Goal: Task Accomplishment & Management: Manage account settings

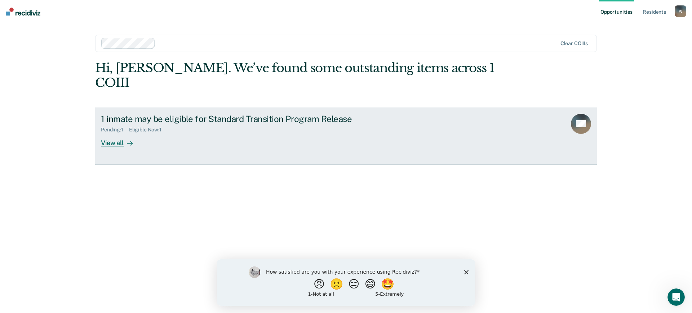
click at [118, 133] on div "View all" at bounding box center [121, 140] width 40 height 14
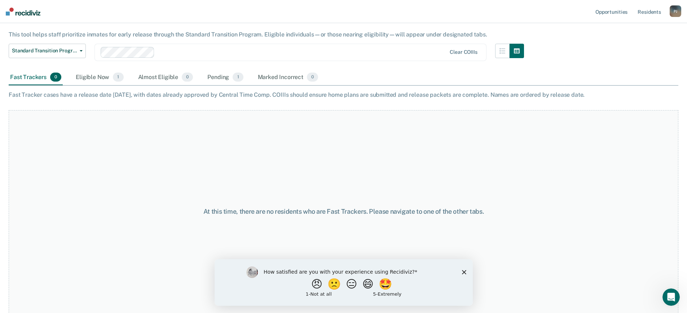
scroll to position [45, 0]
click at [462, 270] on polygon "Close survey" at bounding box center [463, 271] width 4 height 4
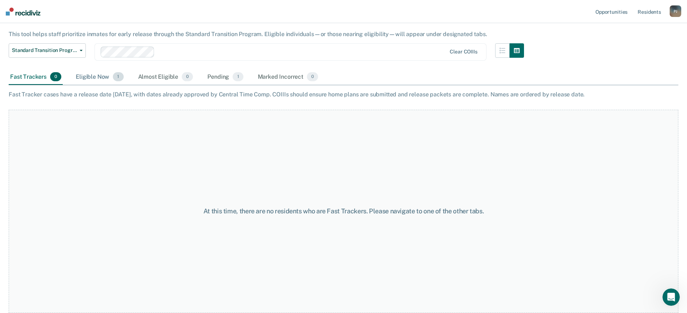
click at [81, 75] on div "Eligible Now 1" at bounding box center [99, 77] width 50 height 16
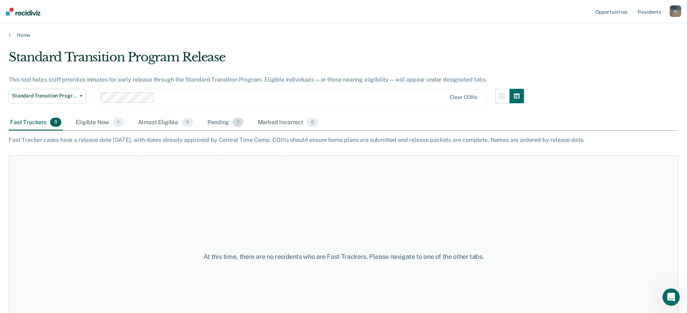
click at [214, 123] on div "Pending 1" at bounding box center [225, 123] width 39 height 16
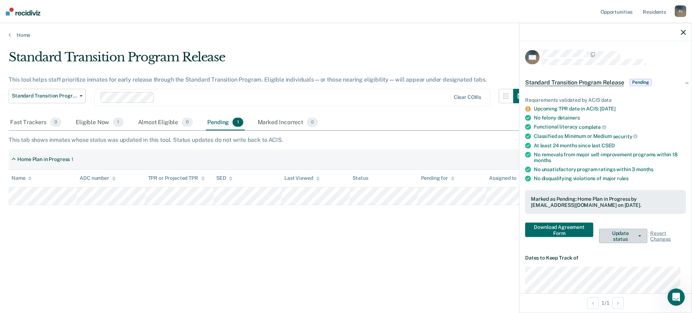
click at [619, 238] on button "Update status" at bounding box center [623, 236] width 48 height 14
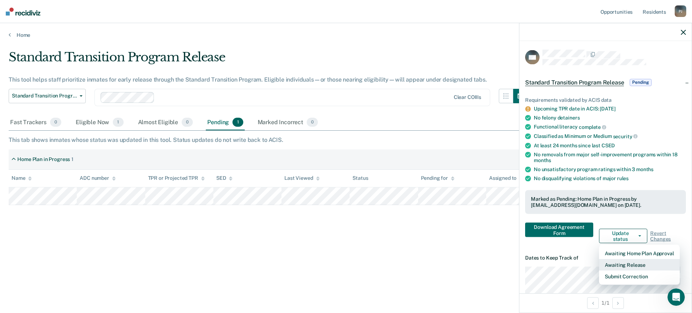
click at [624, 264] on button "Awaiting Release" at bounding box center [639, 265] width 80 height 12
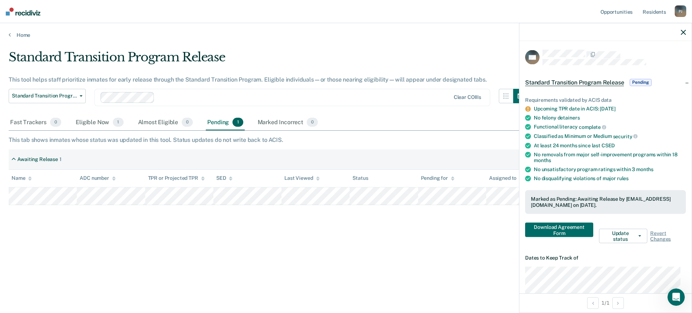
click at [685, 30] on icon "button" at bounding box center [683, 32] width 5 height 5
click at [203, 251] on div "Standard Transition Program Release This tool helps staff prioritize inmates fo…" at bounding box center [346, 154] width 675 height 209
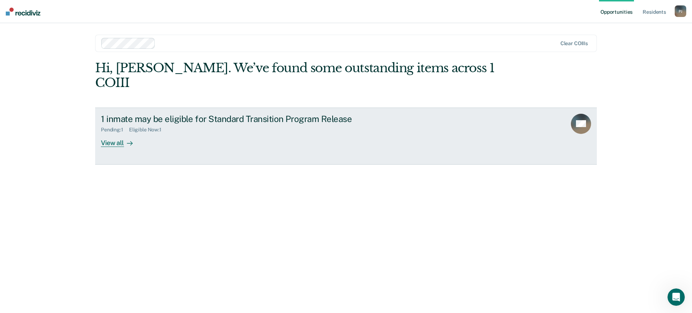
click at [114, 133] on div "View all" at bounding box center [121, 140] width 40 height 14
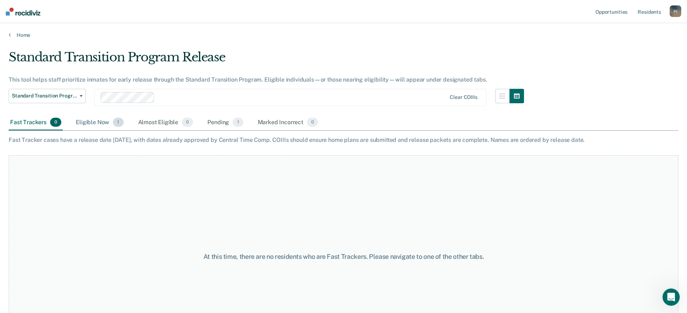
click at [93, 117] on div "Eligible Now 1" at bounding box center [99, 123] width 50 height 16
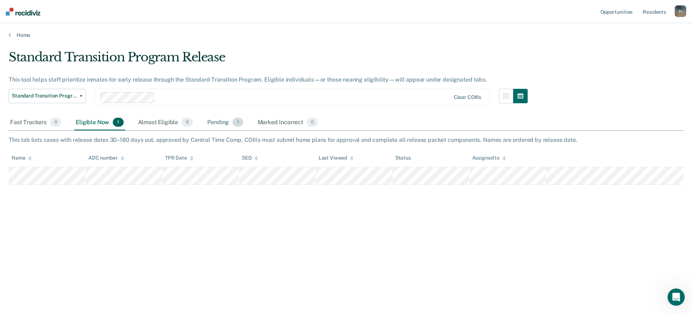
click at [226, 124] on div "Pending 1" at bounding box center [225, 123] width 39 height 16
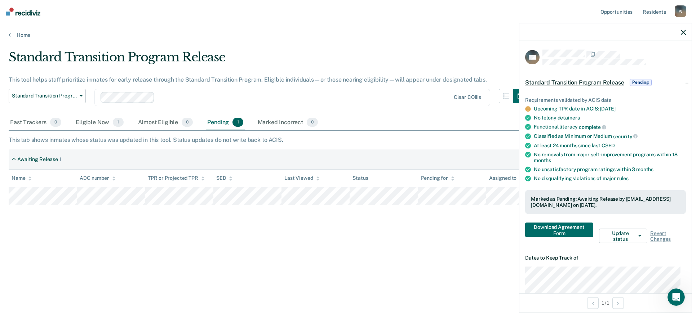
drag, startPoint x: 355, startPoint y: 241, endPoint x: 352, endPoint y: 236, distance: 6.0
click at [355, 240] on div "Standard Transition Program Release This tool helps staff prioritize inmates fo…" at bounding box center [346, 154] width 675 height 209
click at [684, 31] on icon "button" at bounding box center [683, 32] width 5 height 5
click at [683, 32] on icon "button" at bounding box center [683, 32] width 5 height 5
click at [92, 124] on div "Eligible Now 1" at bounding box center [99, 123] width 50 height 16
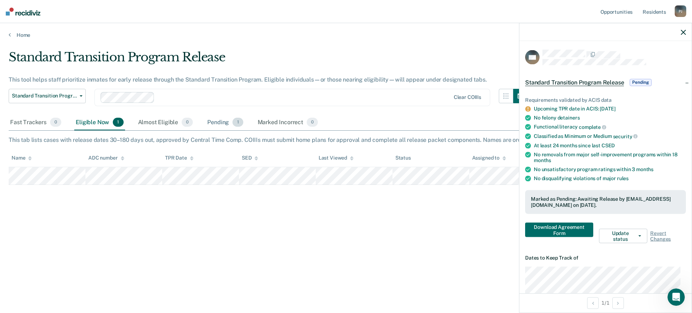
click at [214, 122] on div "Pending 1" at bounding box center [225, 123] width 39 height 16
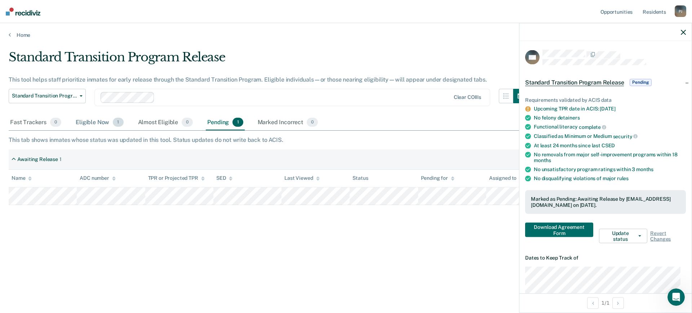
click at [92, 123] on div "Eligible Now 1" at bounding box center [99, 123] width 50 height 16
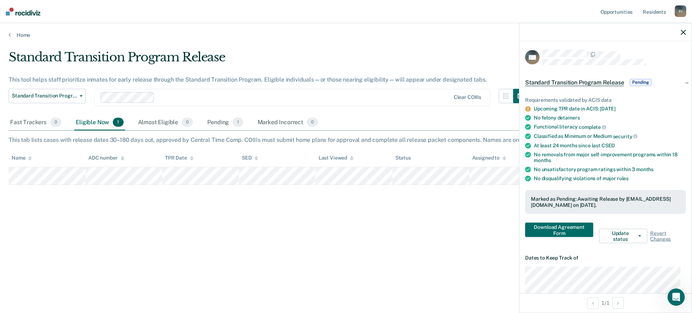
click at [681, 31] on icon "button" at bounding box center [683, 32] width 5 height 5
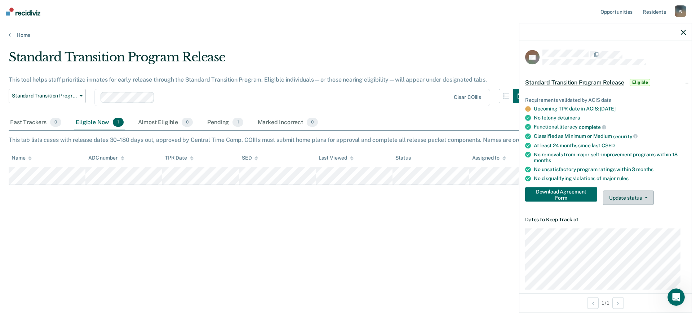
click at [631, 198] on button "Update status" at bounding box center [628, 197] width 51 height 14
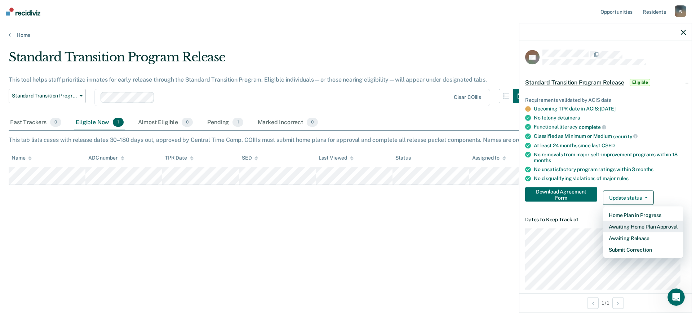
click at [642, 225] on button "Awaiting Home Plan Approval" at bounding box center [643, 227] width 80 height 12
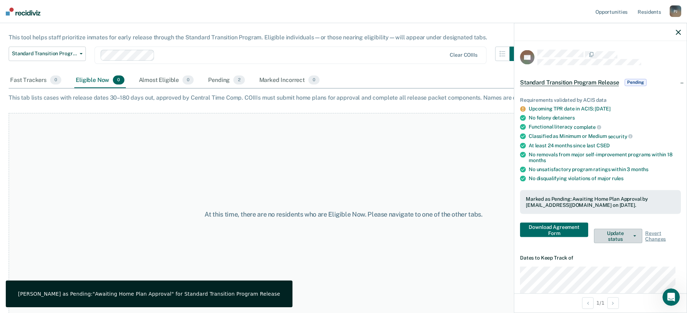
scroll to position [45, 0]
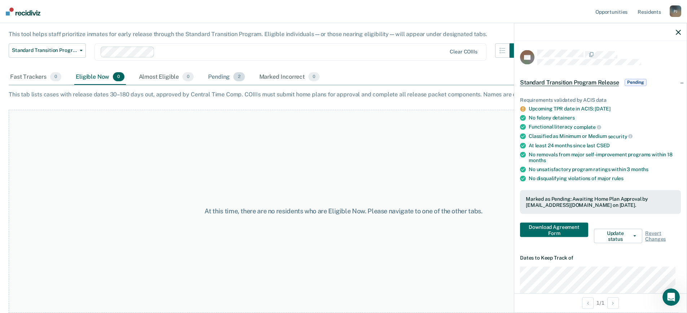
click at [213, 78] on div "Pending 2" at bounding box center [226, 77] width 39 height 16
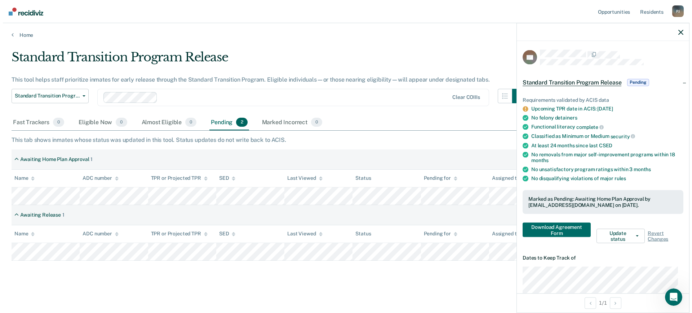
scroll to position [0, 0]
